Goal: Information Seeking & Learning: Understand process/instructions

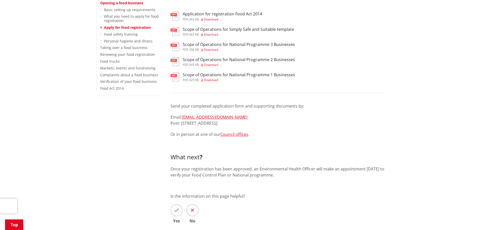
scroll to position [25, 0]
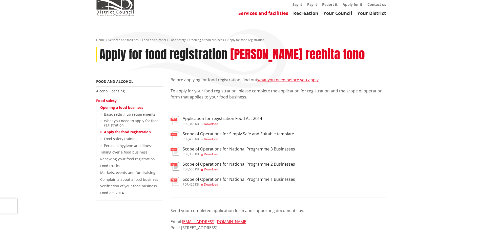
click at [118, 132] on link "Apply for food registration" at bounding box center [127, 132] width 47 height 5
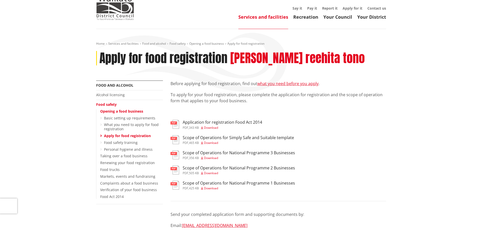
scroll to position [51, 0]
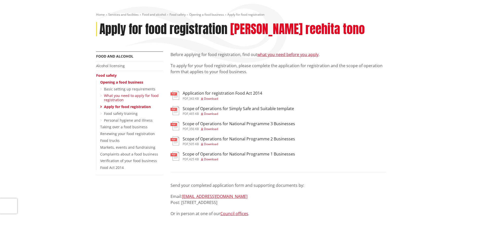
click at [110, 96] on link "What you need to apply for food registration" at bounding box center [131, 97] width 55 height 9
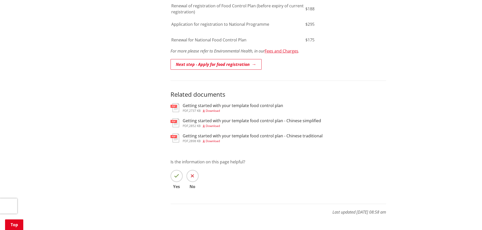
scroll to position [405, 0]
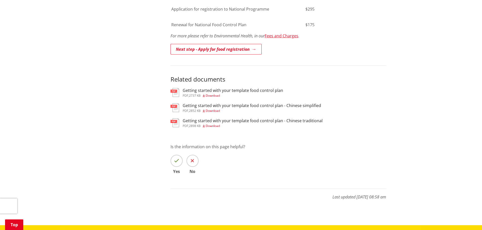
click at [200, 88] on h3 "Getting started with your template food control plan" at bounding box center [233, 90] width 100 height 5
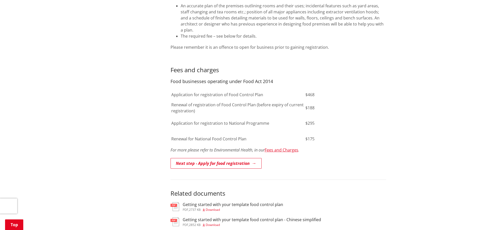
scroll to position [278, 0]
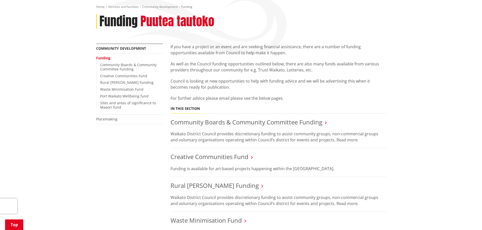
scroll to position [51, 0]
